Goal: Obtain resource: Obtain resource

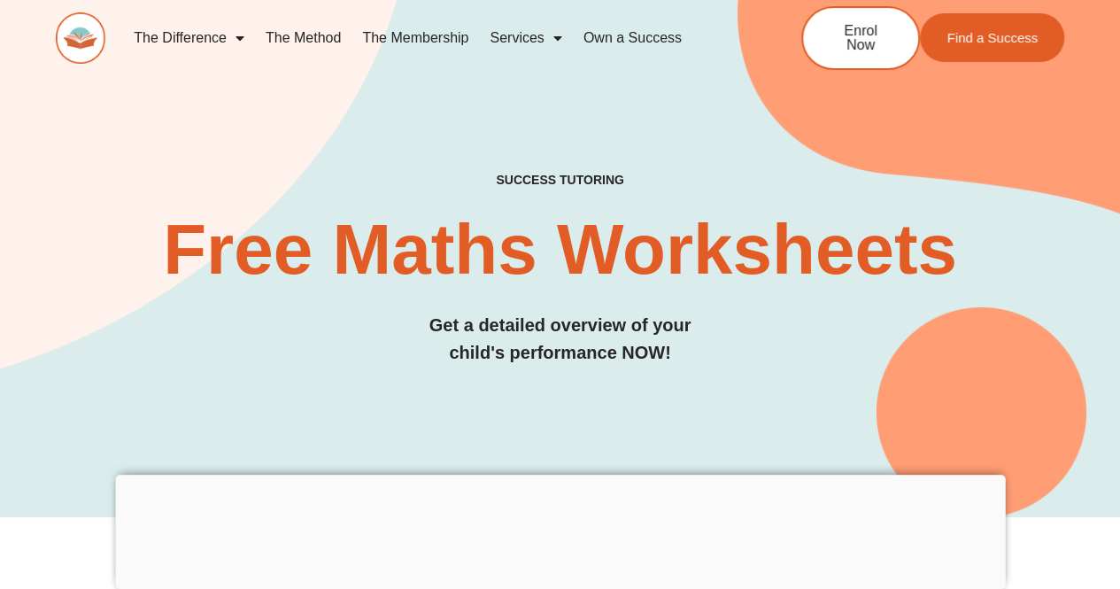
click at [216, 50] on link "The Difference" at bounding box center [189, 38] width 132 height 41
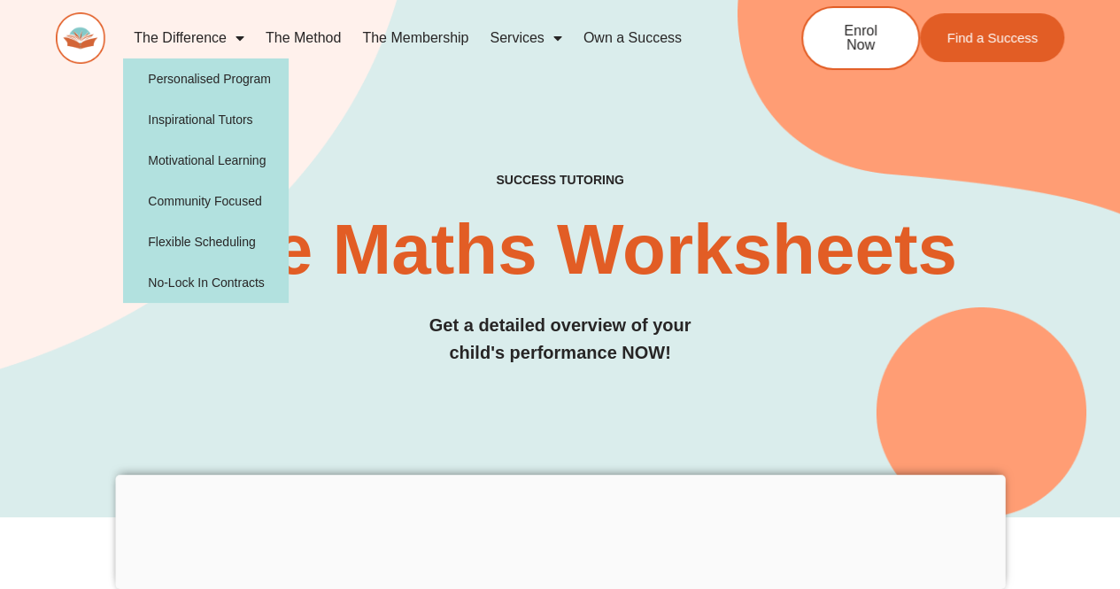
click at [541, 39] on link "Services" at bounding box center [525, 38] width 93 height 41
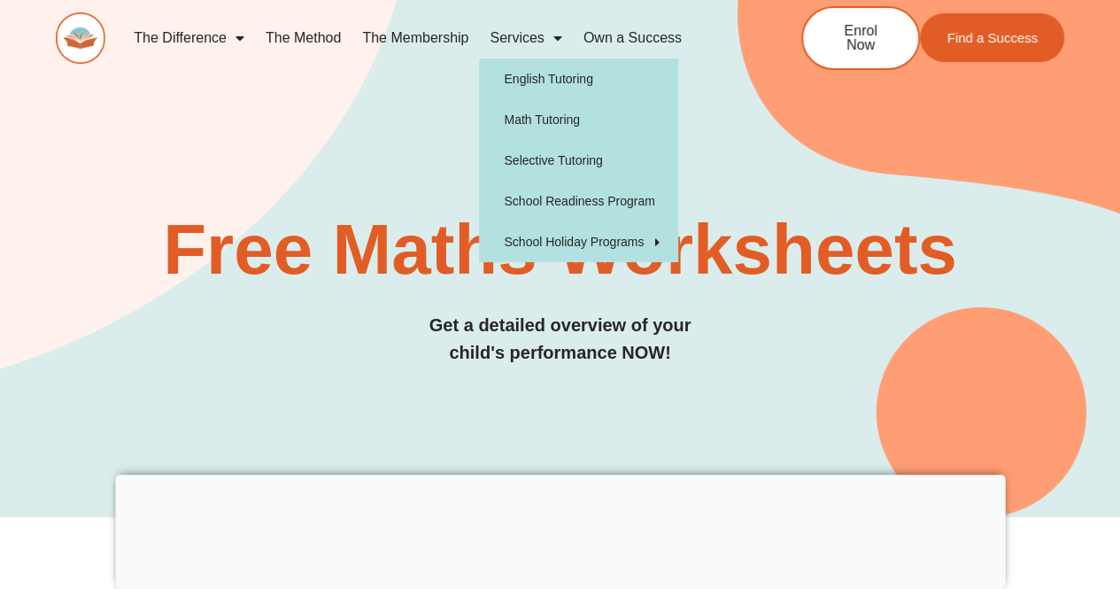
click at [786, 198] on div "SUCCESS TUTORING​ Free Maths Worksheets​ Get a detailed overview of your child'…" at bounding box center [560, 270] width 1008 height 194
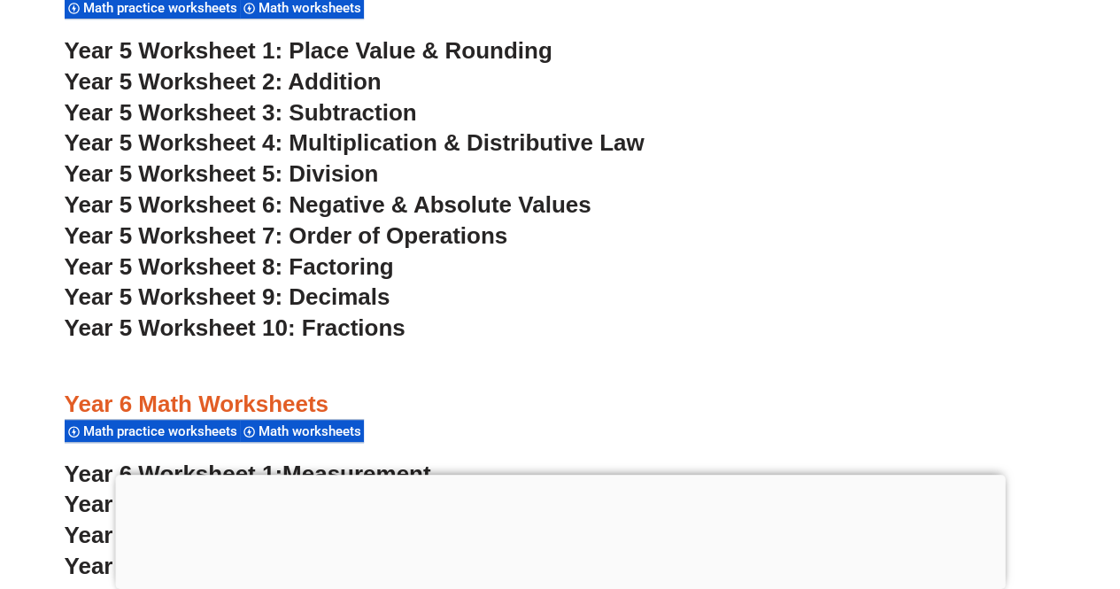
scroll to position [3656, 0]
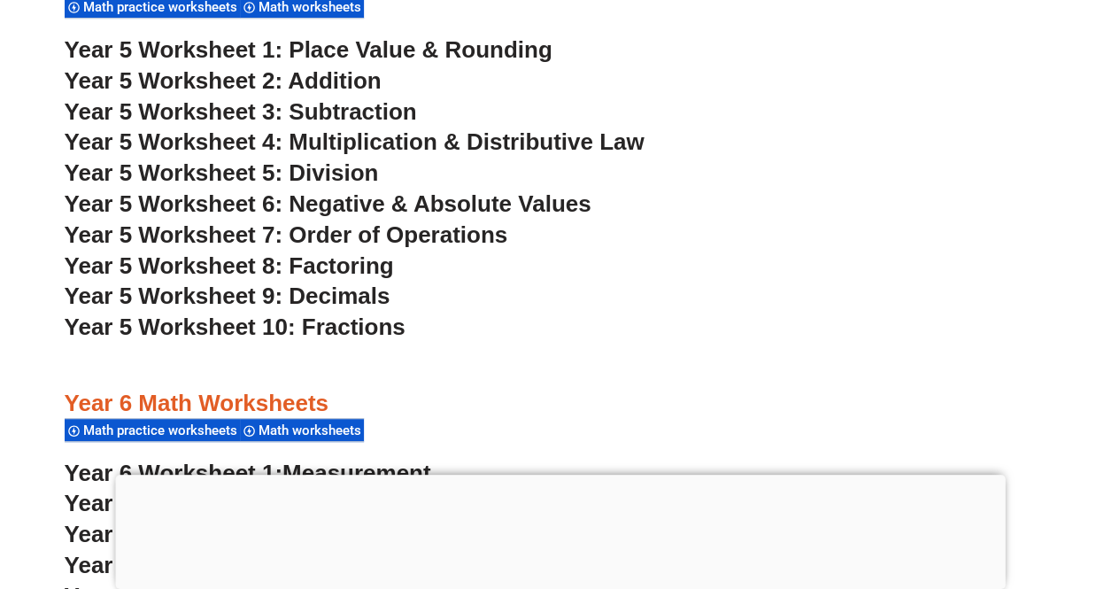
click at [503, 50] on span "Year 5 Worksheet 1: Place Value & Rounding" at bounding box center [309, 49] width 488 height 27
click at [327, 84] on span "Year 5 Worksheet 2: Addition" at bounding box center [223, 80] width 317 height 27
click at [375, 118] on span "Year 5 Worksheet 3: Subtraction" at bounding box center [241, 111] width 352 height 27
click at [304, 145] on span "Year 5 Worksheet 4: Multiplication & Distributive Law" at bounding box center [355, 141] width 580 height 27
click at [346, 184] on span "Year 5 Worksheet 5: Division" at bounding box center [222, 172] width 314 height 27
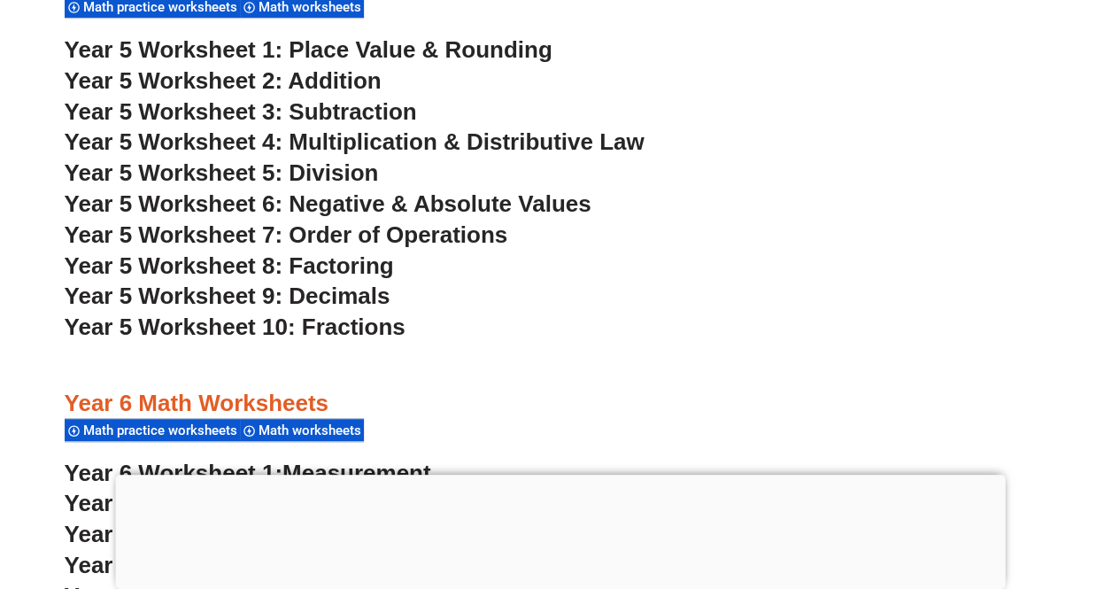
click at [409, 204] on span "Year 5 Worksheet 6: Negative & Absolute Values" at bounding box center [328, 203] width 527 height 27
click at [476, 235] on span "Year 5 Worksheet 7: Order of Operations" at bounding box center [286, 234] width 443 height 27
click at [373, 267] on span "Year 5 Worksheet 8: Factoring" at bounding box center [229, 265] width 329 height 27
click at [365, 299] on span "Year 5 Worksheet 9: Decimals" at bounding box center [228, 295] width 326 height 27
click at [389, 324] on span "Year 5 Worksheet 10: Fractions" at bounding box center [235, 326] width 341 height 27
